Goal: Check status: Verify the current state of an ongoing process or item

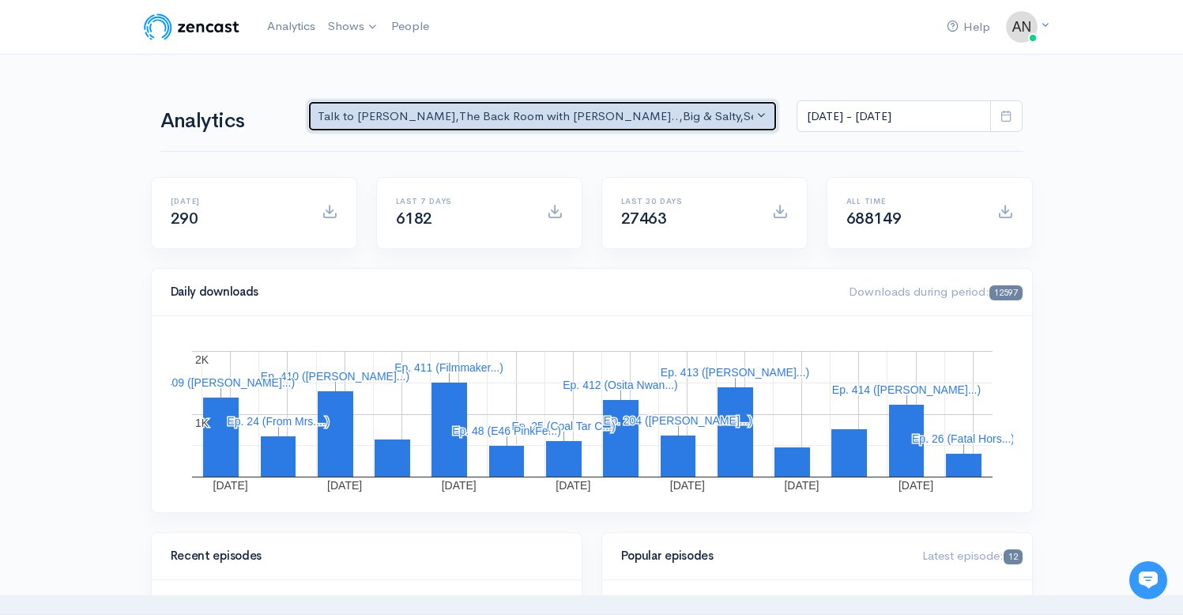
click at [669, 118] on div "Talk to [PERSON_NAME] , The Back Room with [PERSON_NAME].. , Big & Salty , Seri…" at bounding box center [536, 116] width 436 height 18
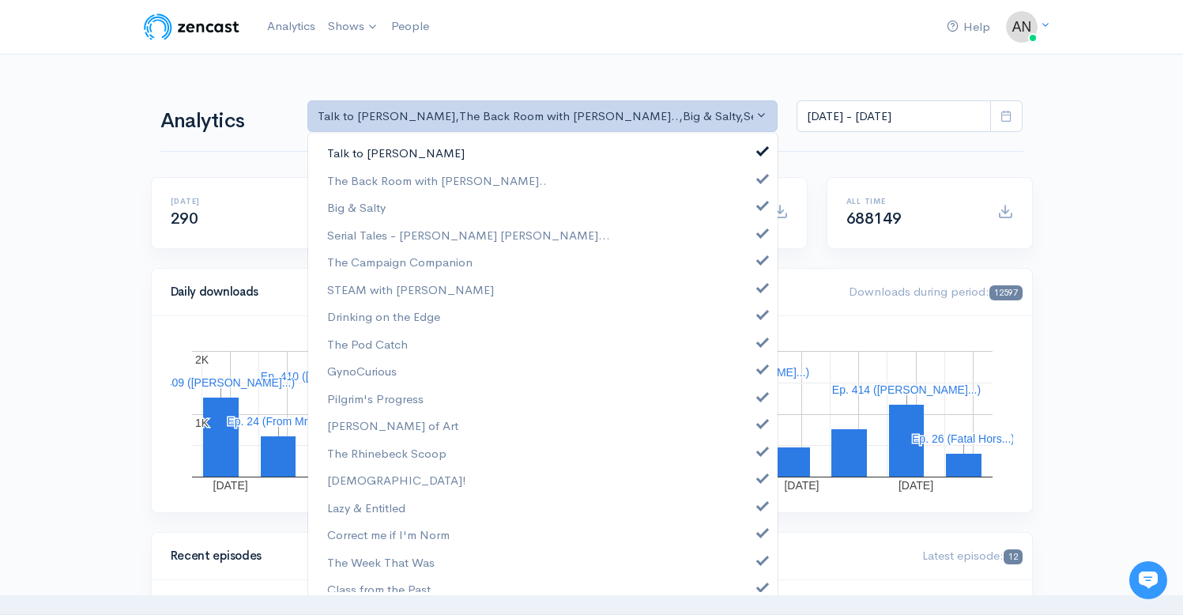
click at [759, 151] on span at bounding box center [762, 149] width 6 height 12
select select "10316"
click at [759, 205] on span at bounding box center [762, 203] width 6 height 12
click at [759, 236] on span at bounding box center [762, 231] width 6 height 12
click at [751, 273] on link "The Campaign Companion" at bounding box center [542, 262] width 469 height 28
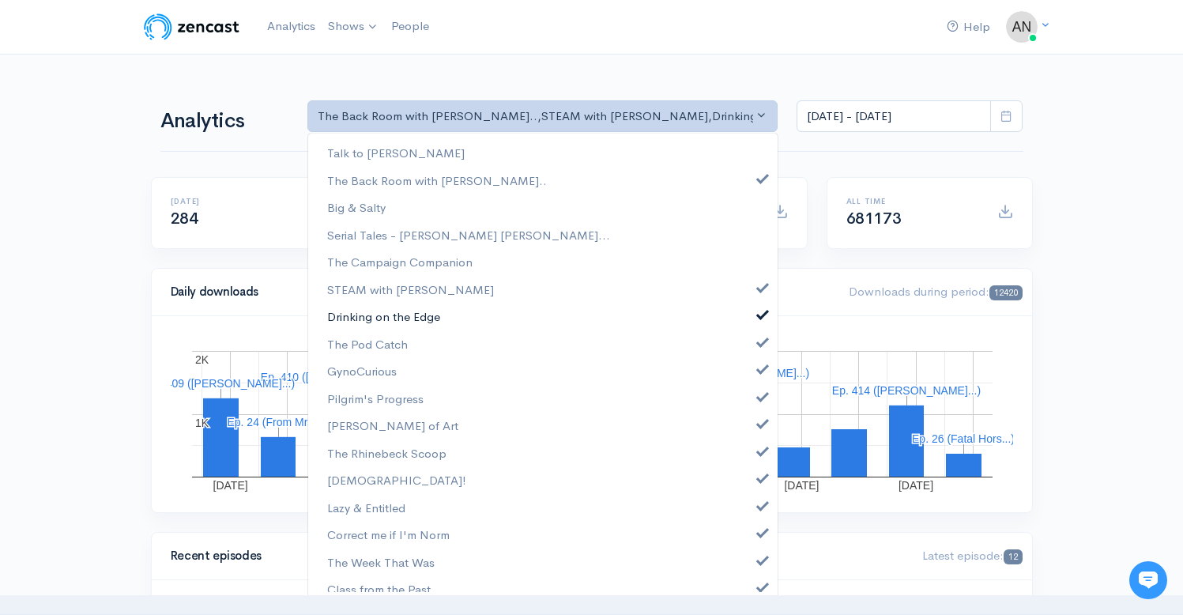
click at [752, 305] on link "Drinking on the Edge" at bounding box center [542, 317] width 469 height 28
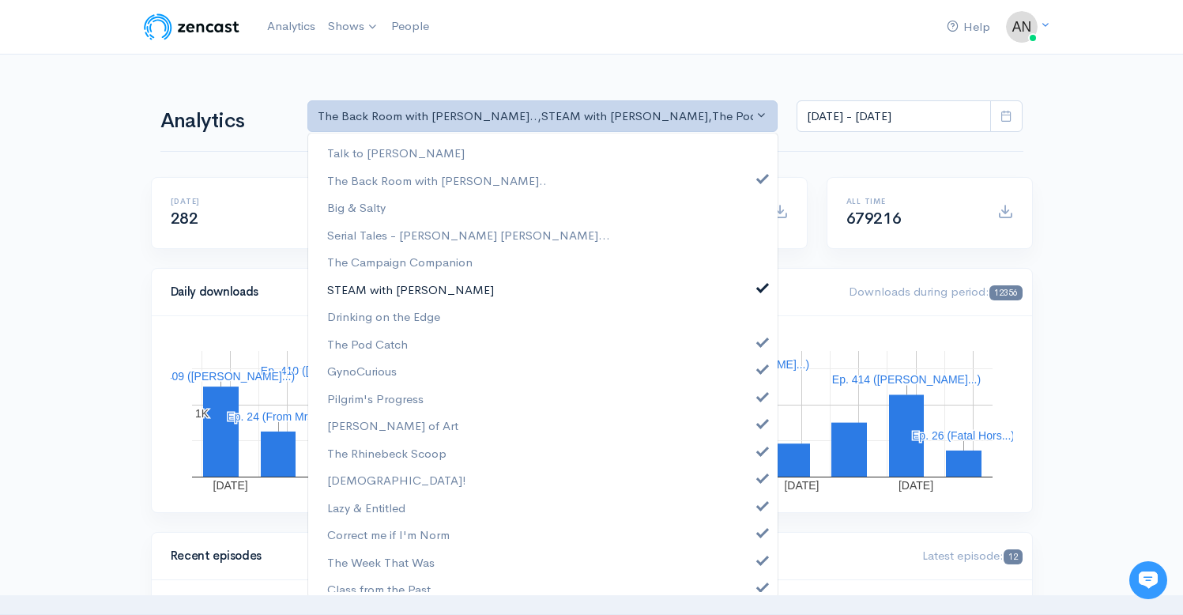
click at [759, 289] on span at bounding box center [762, 286] width 6 height 12
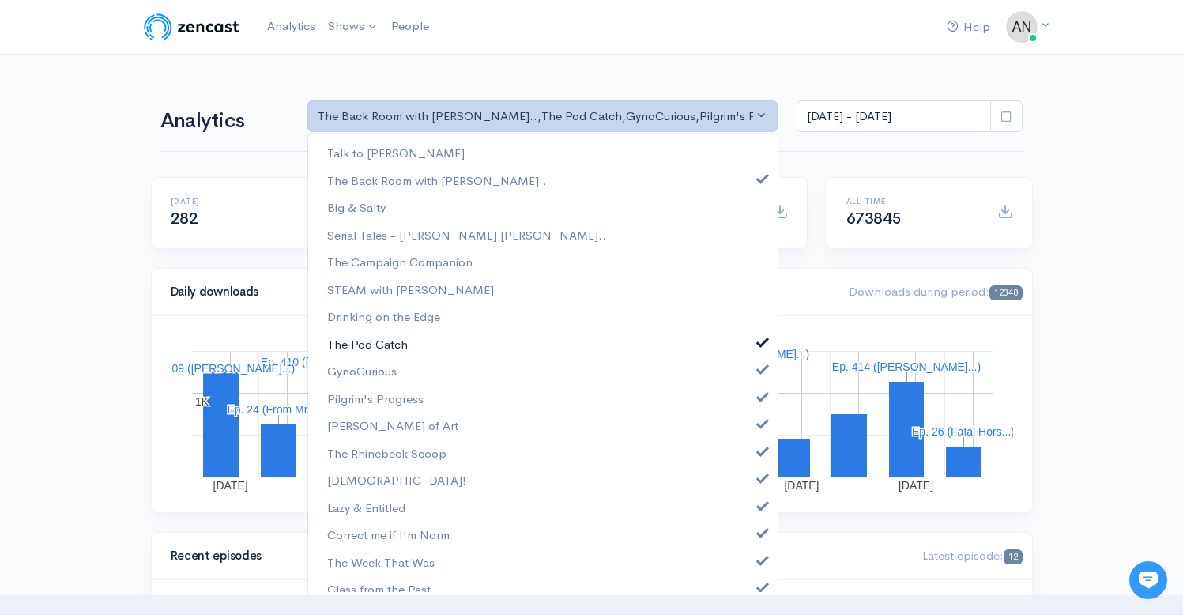
click at [759, 340] on span at bounding box center [762, 340] width 6 height 12
click at [748, 378] on link "GynoCurious" at bounding box center [542, 371] width 469 height 28
click at [749, 403] on link "Pilgrim's Progress" at bounding box center [542, 399] width 469 height 28
click at [749, 429] on link "[PERSON_NAME] of Art" at bounding box center [542, 426] width 469 height 28
click at [749, 461] on link "The Rhinebeck Scoop" at bounding box center [542, 453] width 469 height 28
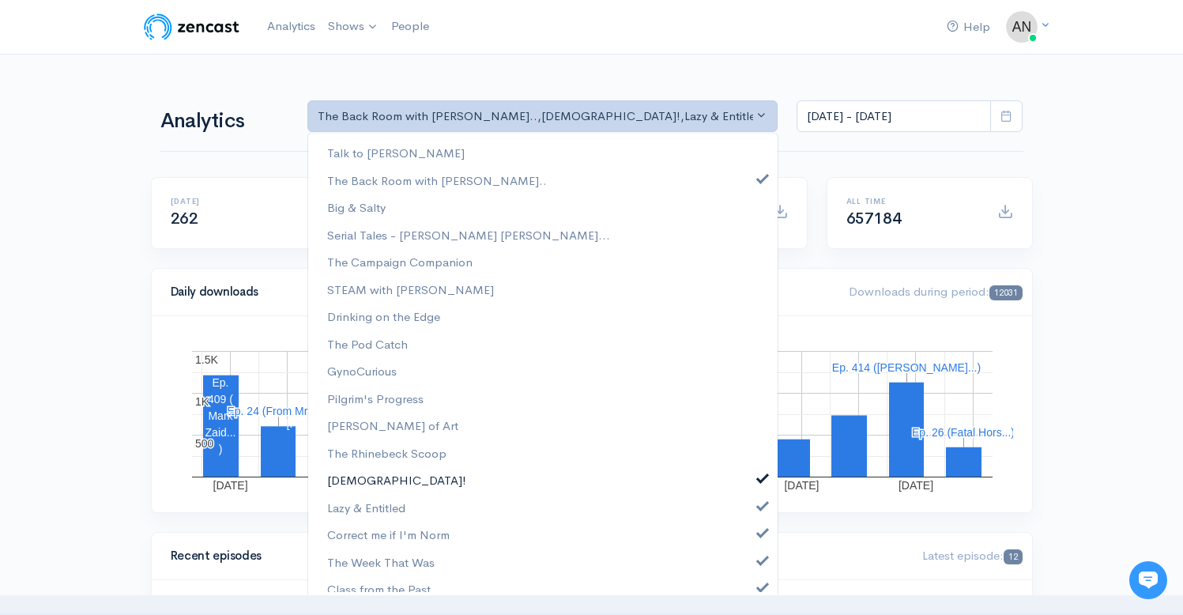
click at [750, 484] on link "[DEMOGRAPHIC_DATA]!" at bounding box center [542, 480] width 469 height 28
click at [750, 511] on link "Lazy & Entitled" at bounding box center [542, 508] width 469 height 28
click at [750, 540] on link "Correct me if I'm Norm" at bounding box center [542, 535] width 469 height 28
click at [759, 560] on span at bounding box center [762, 558] width 6 height 12
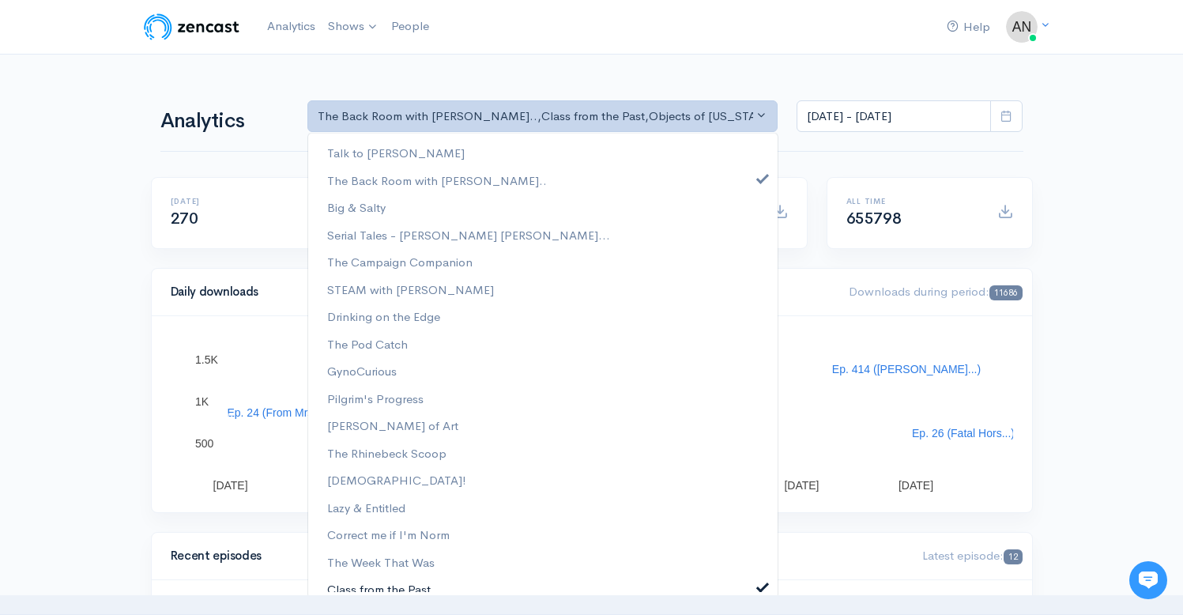
click at [759, 587] on span at bounding box center [762, 585] width 6 height 12
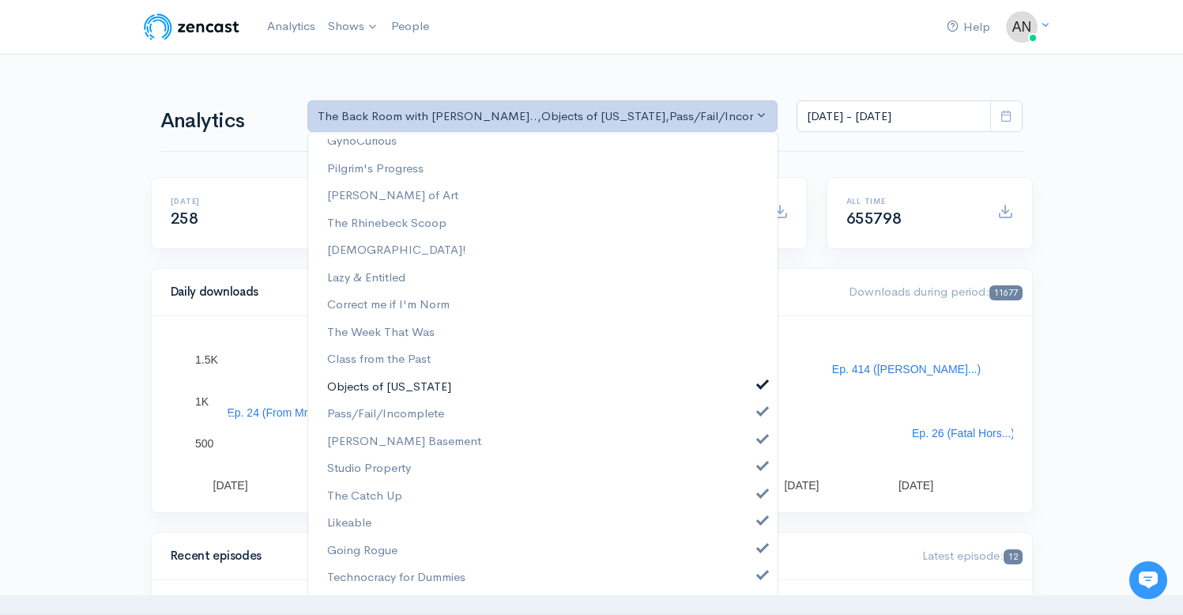
click at [759, 388] on span at bounding box center [762, 383] width 6 height 12
click at [759, 412] on span at bounding box center [762, 410] width 6 height 12
click at [759, 441] on span at bounding box center [762, 437] width 6 height 12
click at [751, 471] on link "Studio Property" at bounding box center [542, 468] width 469 height 28
click at [750, 499] on link "The Catch Up" at bounding box center [542, 496] width 469 height 28
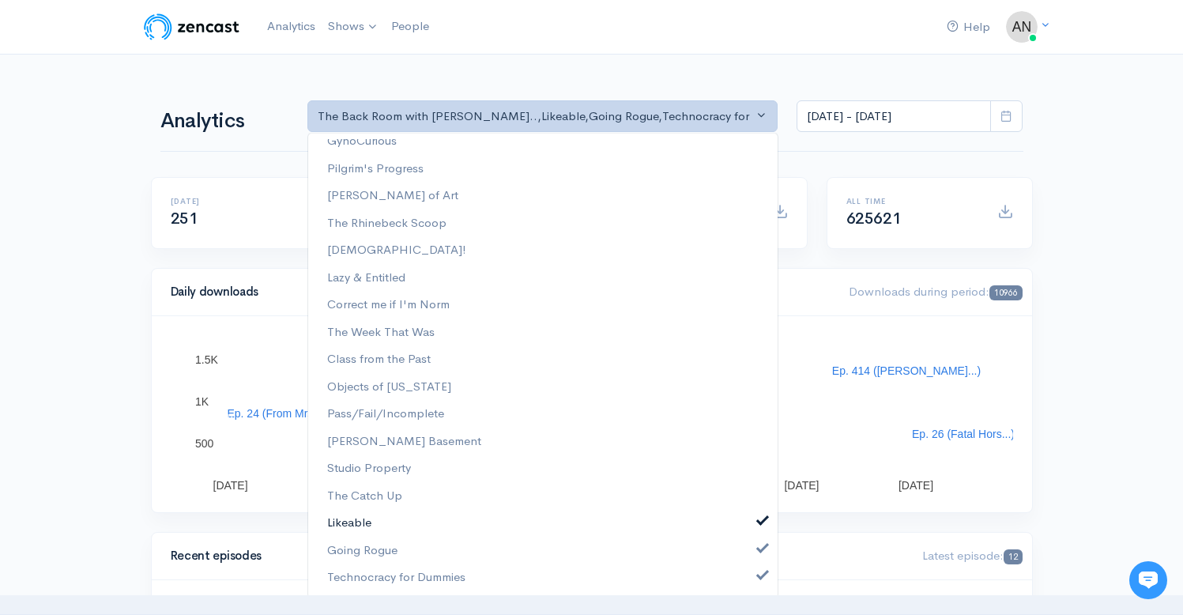
click at [751, 528] on link "Likeable" at bounding box center [542, 523] width 469 height 28
click at [759, 551] on span at bounding box center [762, 546] width 6 height 12
click at [751, 585] on link "Technocracy for Dummies" at bounding box center [542, 577] width 469 height 28
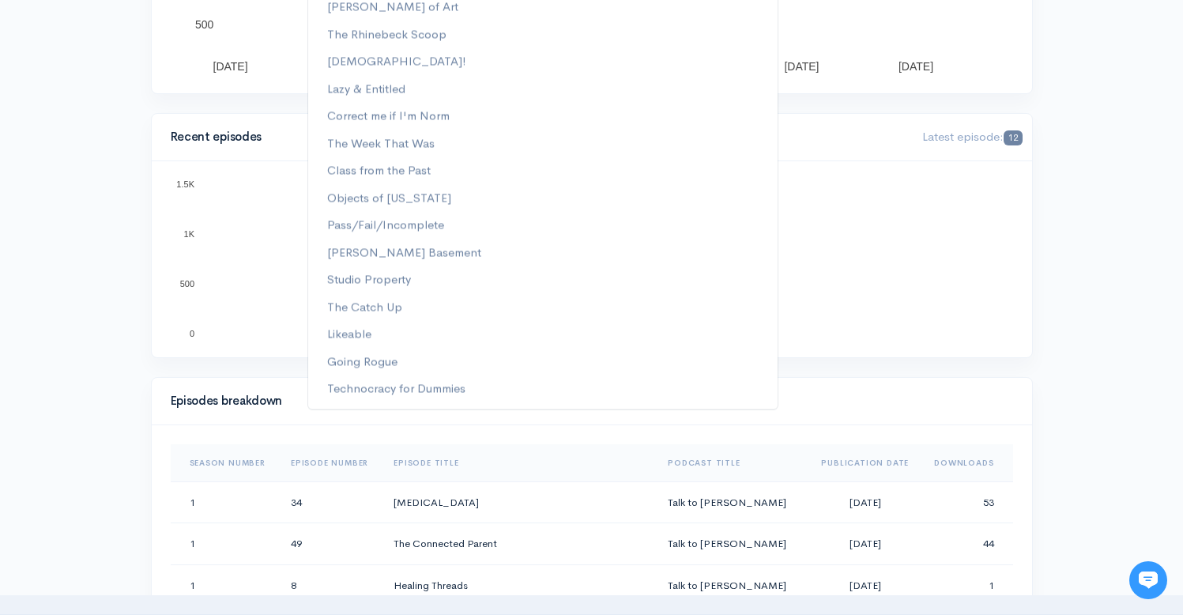
scroll to position [0, 0]
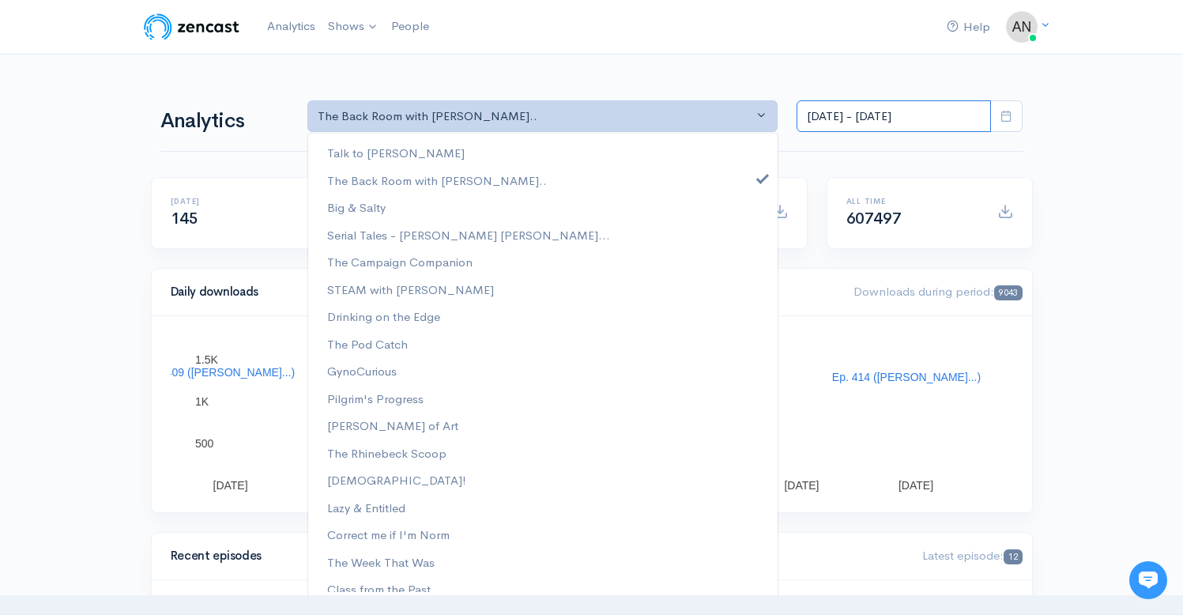
click at [846, 126] on input "[DATE] - [DATE]" at bounding box center [893, 116] width 194 height 32
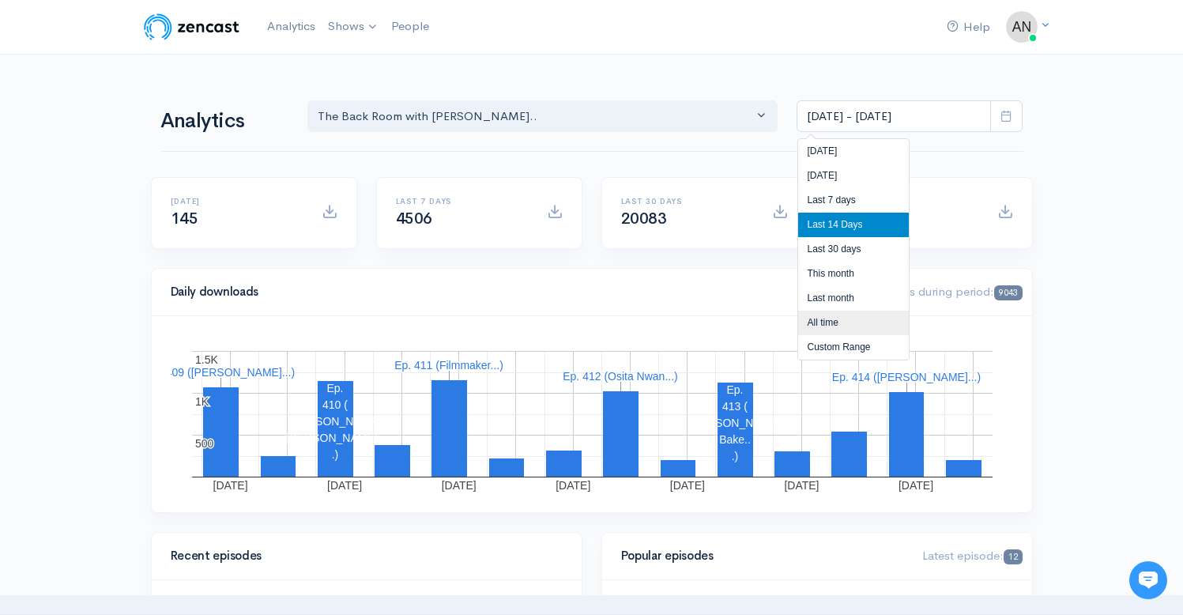
click at [814, 325] on li "All time" at bounding box center [853, 322] width 111 height 24
type input "[DATE] - [DATE]"
